Goal: Task Accomplishment & Management: Manage account settings

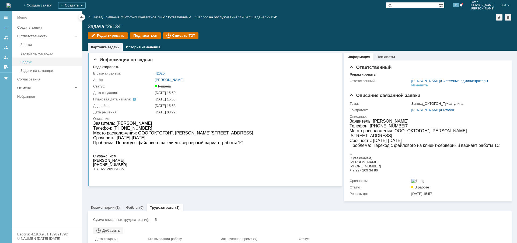
click at [37, 64] on link "Задачи" at bounding box center [49, 62] width 63 height 8
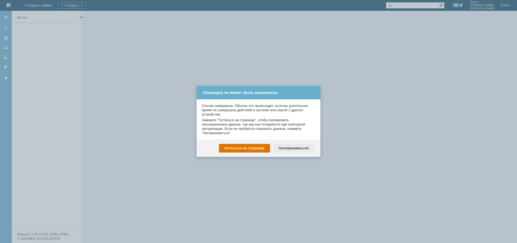
click at [302, 148] on div "Авторизоваться" at bounding box center [294, 148] width 41 height 9
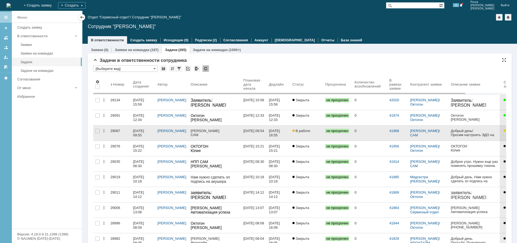
click at [114, 131] on div "29087" at bounding box center [119, 131] width 18 height 4
